Goal: Communication & Community: Answer question/provide support

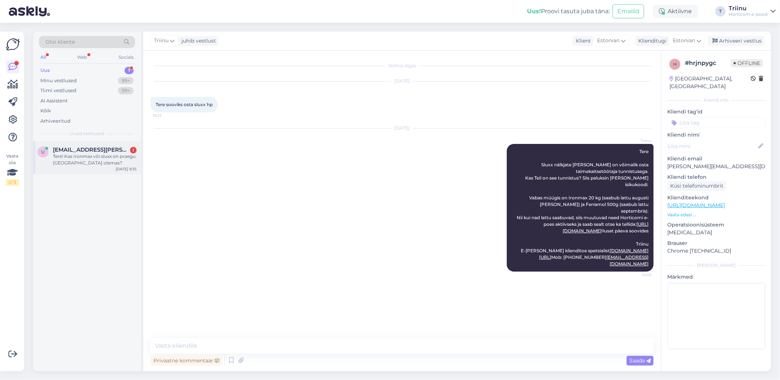
click at [85, 157] on div "Tere! Kas Ironmax või sluxx on praegu [GEOGRAPHIC_DATA] olemas?" at bounding box center [95, 159] width 84 height 13
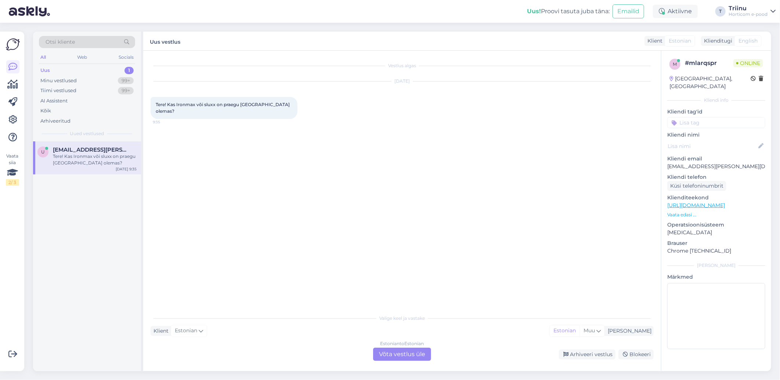
click at [397, 356] on div "Estonian to Estonian Võta vestlus üle" at bounding box center [402, 354] width 58 height 13
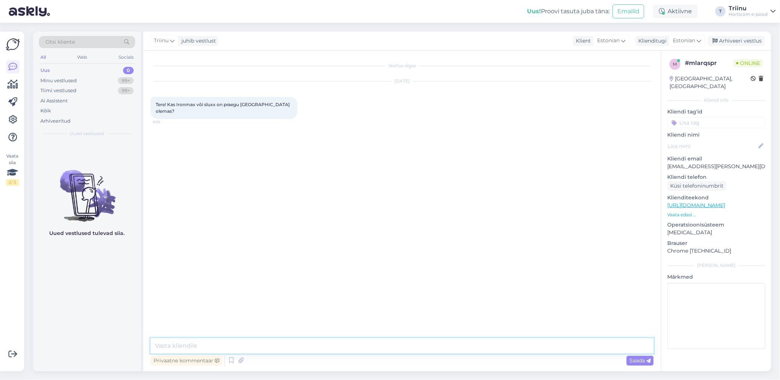
click at [221, 344] on textarea at bounding box center [402, 345] width 503 height 15
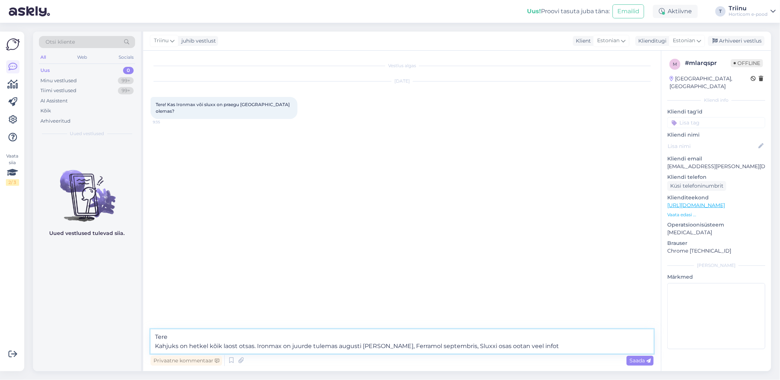
type textarea "Tere Kahjuks on hetkel kõik laost otsas. Ironmax on juurde tulemas augusti [PER…"
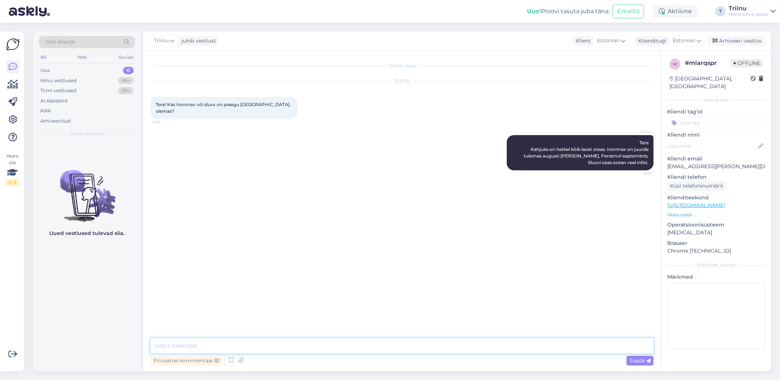
click at [186, 348] on textarea at bounding box center [402, 345] width 503 height 15
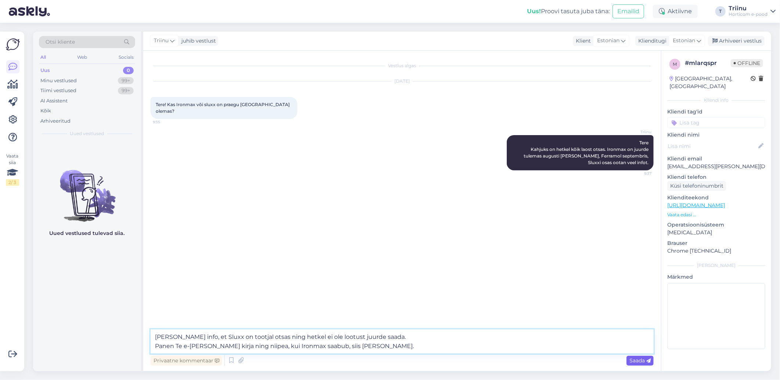
type textarea "[PERSON_NAME] info, et Sluxx on tootjal otsas ning hetkel ei ole lootust juurde…"
click at [632, 360] on span "Saada" at bounding box center [640, 360] width 21 height 7
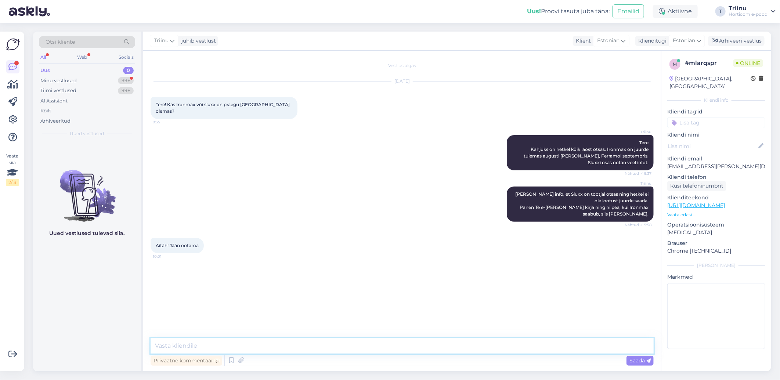
click at [194, 346] on textarea at bounding box center [402, 345] width 503 height 15
type textarea "[PERSON_NAME] ilusat päeva!"
